Goal: Transaction & Acquisition: Purchase product/service

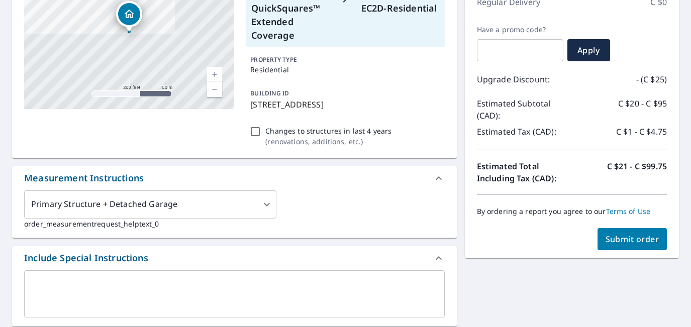
scroll to position [161, 0]
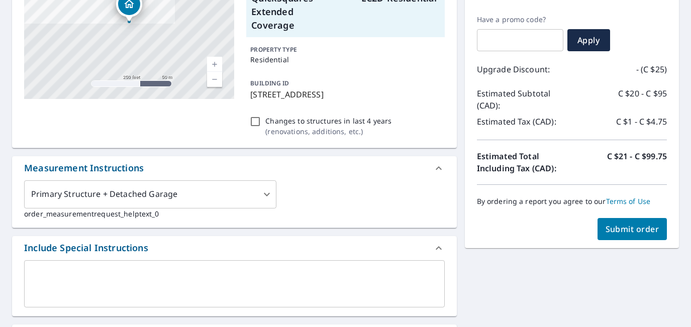
click at [626, 232] on span "Submit order" at bounding box center [633, 229] width 54 height 11
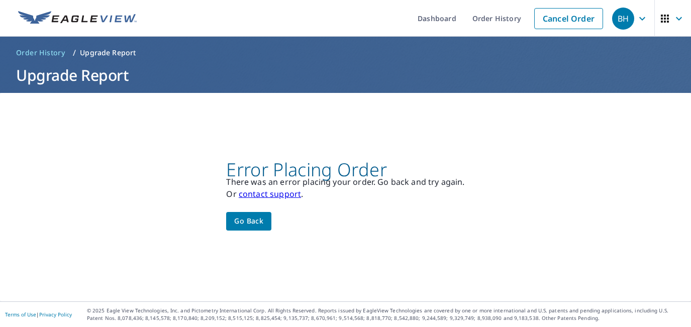
scroll to position [0, 0]
click at [252, 216] on span "Go back" at bounding box center [248, 221] width 29 height 13
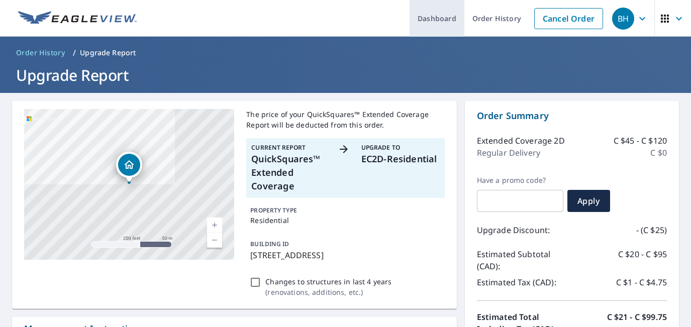
click at [431, 21] on link "Dashboard" at bounding box center [437, 18] width 55 height 37
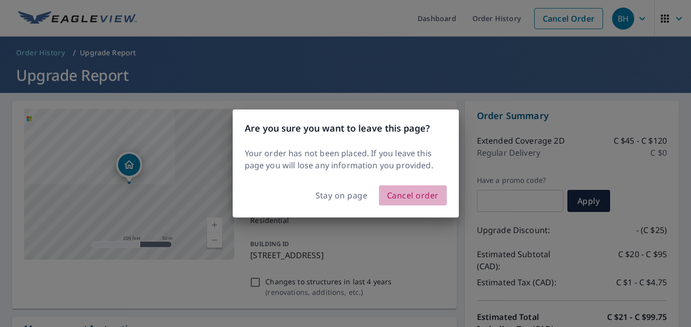
click at [403, 193] on span "Cancel order" at bounding box center [413, 195] width 52 height 14
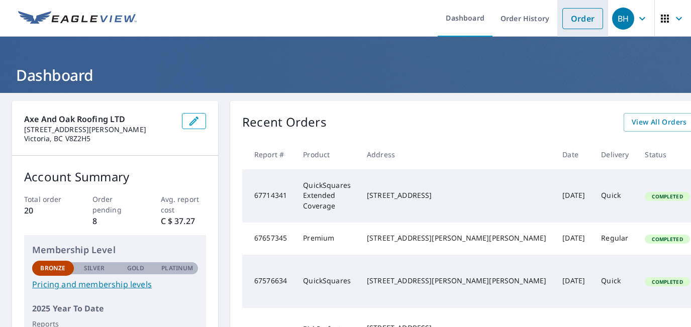
click at [570, 24] on link "Order" at bounding box center [582, 18] width 41 height 21
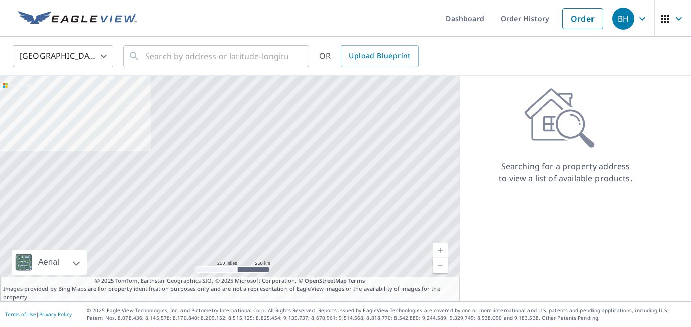
click at [101, 56] on body "BH BH Dashboard Order History Order BH United States US ​ ​ OR Upload Blueprint…" at bounding box center [345, 163] width 691 height 327
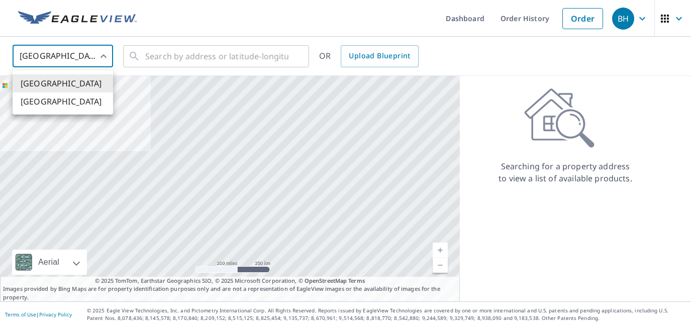
click at [63, 106] on li "[GEOGRAPHIC_DATA]" at bounding box center [63, 101] width 101 height 18
type input "CA"
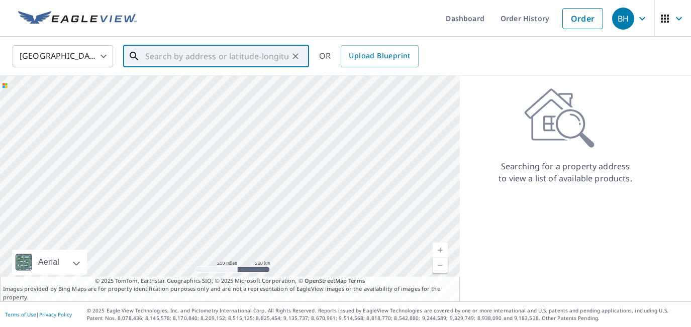
click at [152, 55] on input "text" at bounding box center [216, 56] width 143 height 28
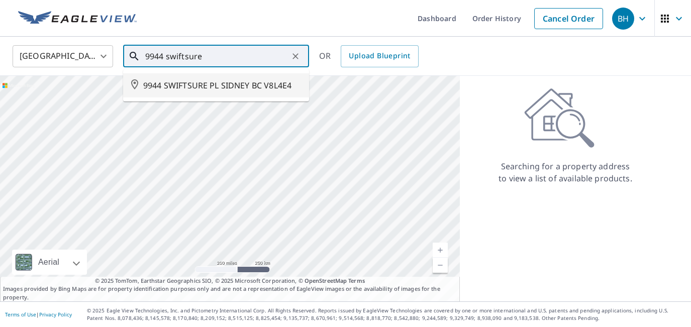
click at [235, 87] on span "9944 SWIFTSURE PL SIDNEY BC V8L4E4" at bounding box center [222, 85] width 158 height 12
type input "9944 SWIFTSURE PL SIDNEY BC V8L4E4"
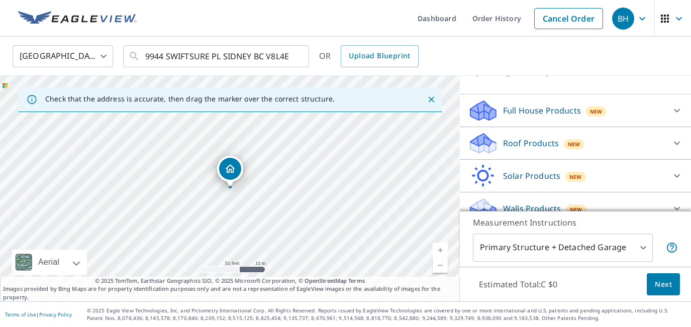
scroll to position [86, 0]
click at [530, 143] on p "Roof Products" at bounding box center [531, 143] width 56 height 12
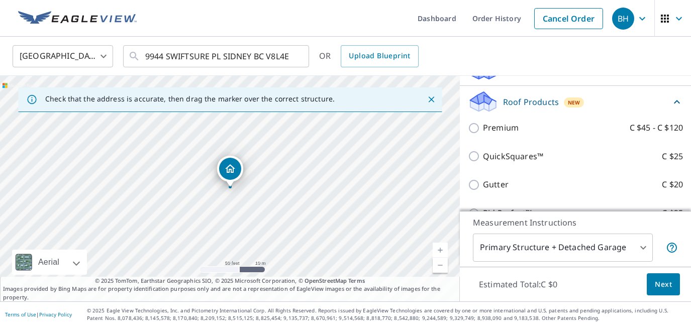
scroll to position [126, 0]
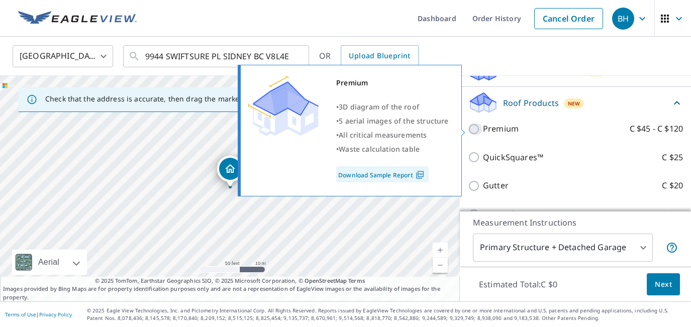
click at [475, 129] on input "Premium C $45 - C $120" at bounding box center [475, 129] width 15 height 12
checkbox input "true"
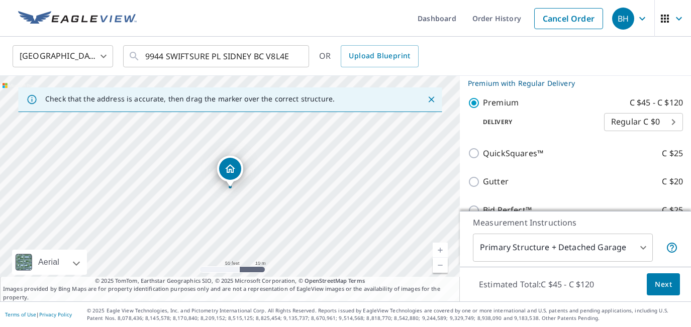
scroll to position [166, 0]
click at [667, 288] on span "Next" at bounding box center [663, 284] width 17 height 13
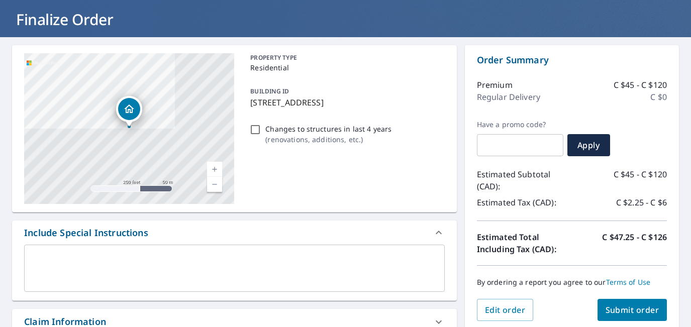
scroll to position [54, 0]
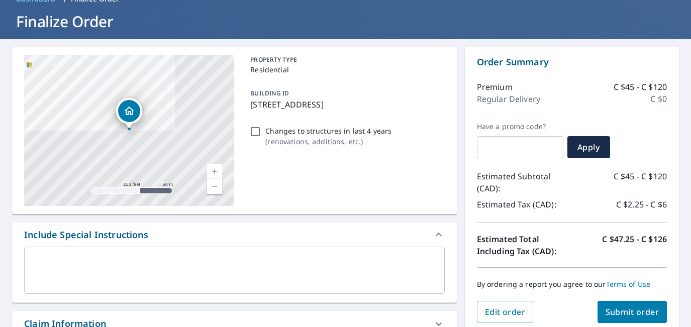
click at [635, 313] on span "Submit order" at bounding box center [633, 312] width 54 height 11
